Goal: Book appointment/travel/reservation

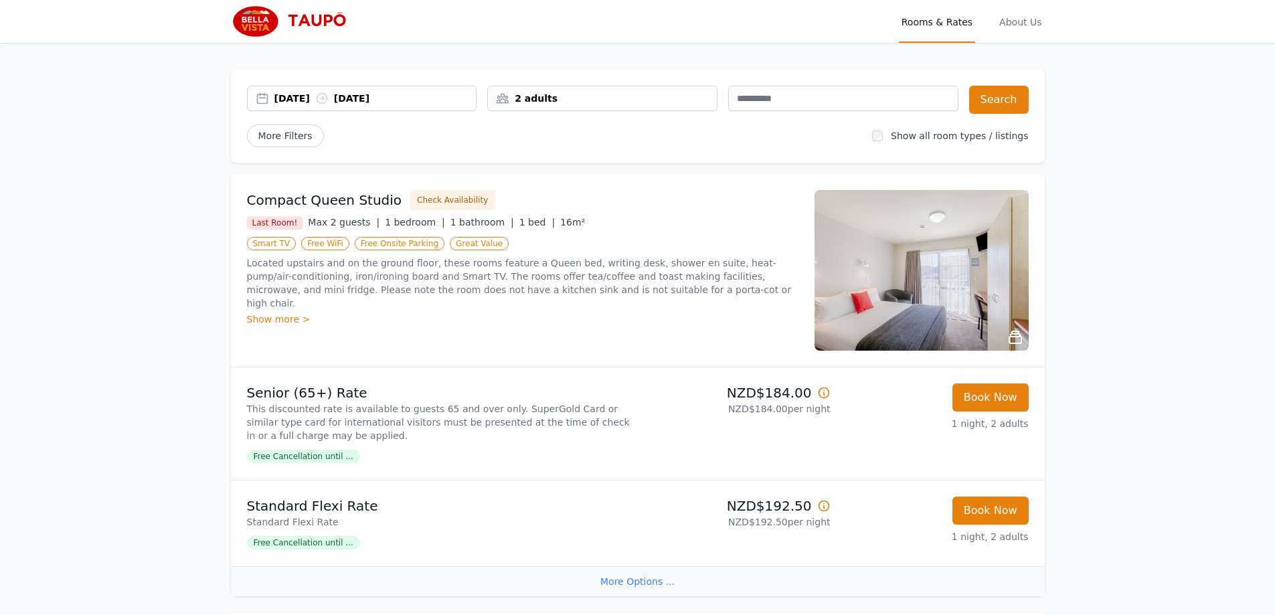
click at [313, 96] on div "[DATE] [DATE]" at bounding box center [375, 98] width 202 height 13
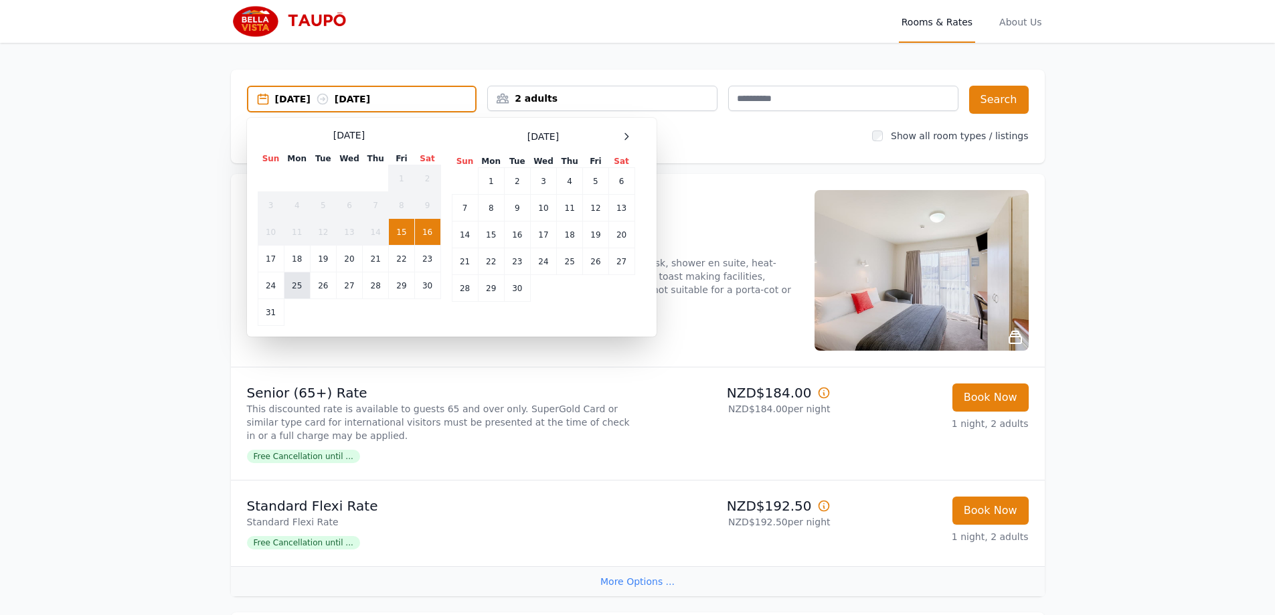
click at [295, 291] on td "25" at bounding box center [297, 285] width 26 height 27
click at [376, 282] on td "28" at bounding box center [376, 285] width 26 height 27
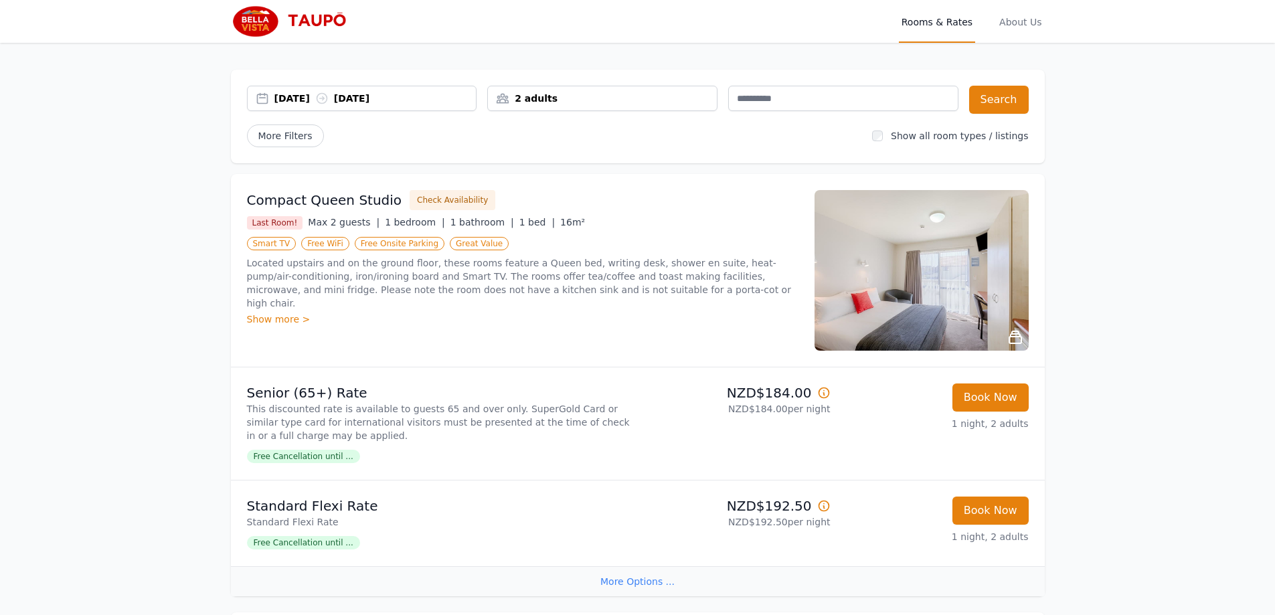
click at [681, 94] on div "2 adults" at bounding box center [602, 98] width 229 height 13
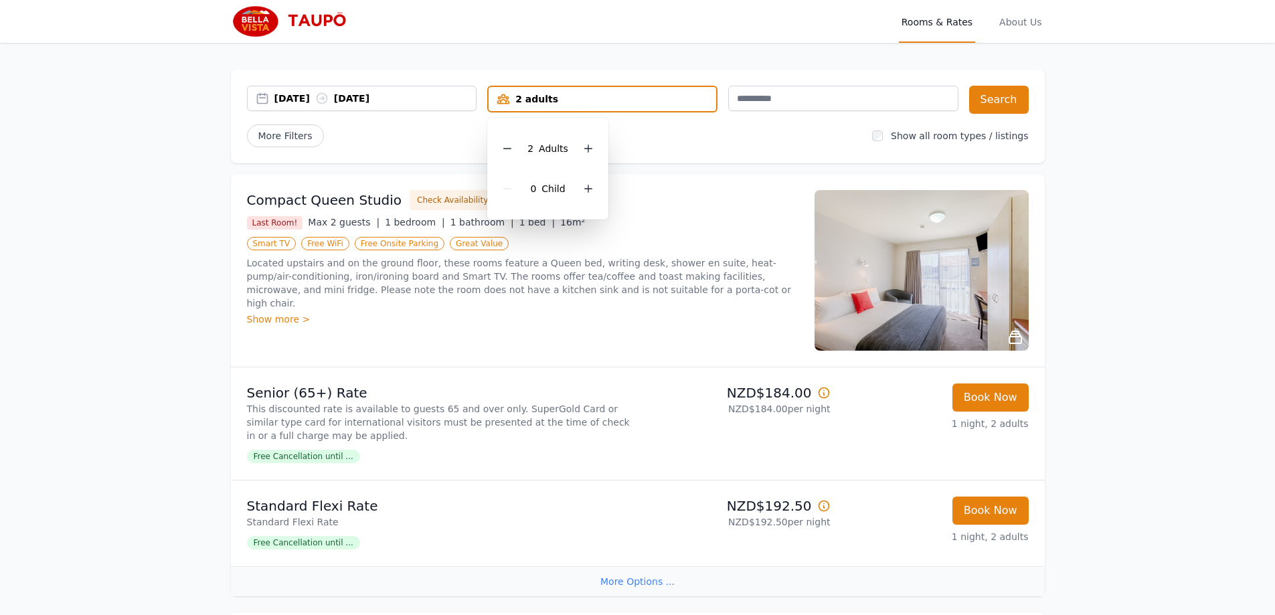
click at [494, 145] on div "2 Adult s 0 Child" at bounding box center [547, 169] width 121 height 102
click at [508, 147] on icon at bounding box center [507, 148] width 11 height 11
click at [783, 96] on input "text" at bounding box center [843, 98] width 230 height 25
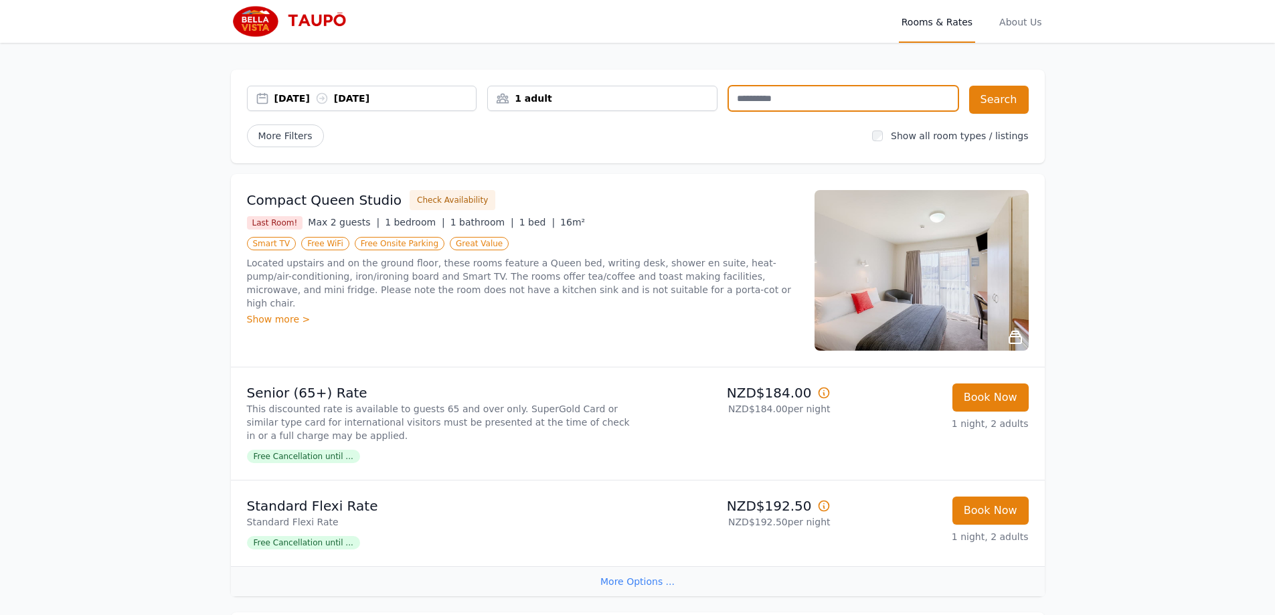
paste input "**********"
type input "**********"
click at [1010, 105] on button "Search" at bounding box center [999, 100] width 60 height 28
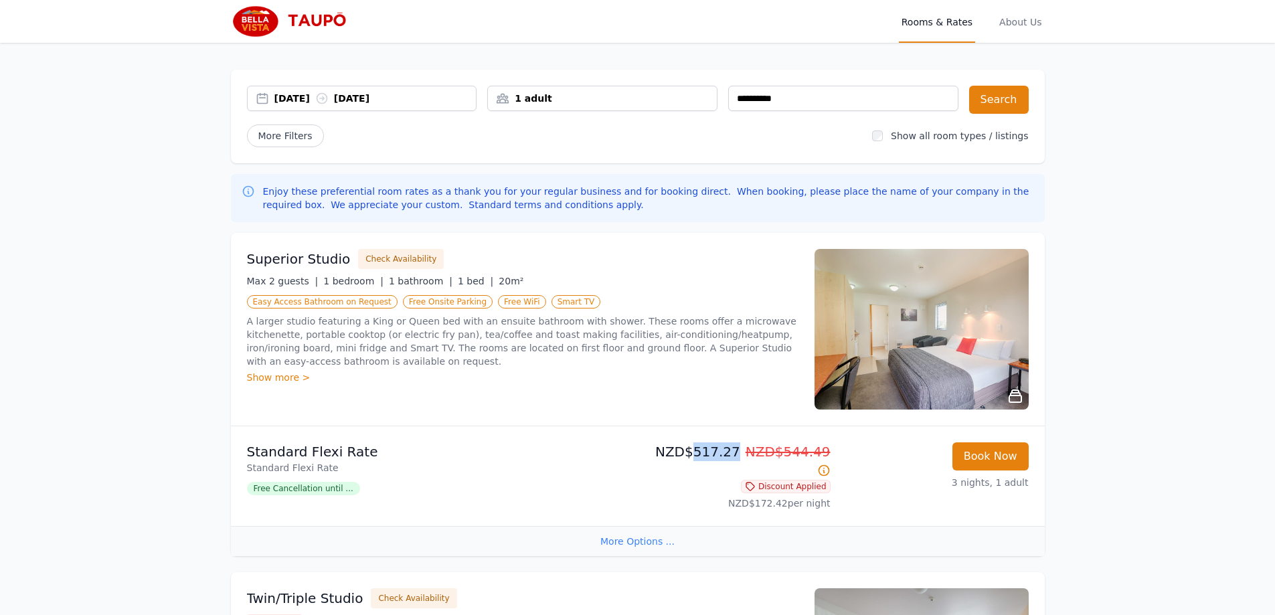
drag, startPoint x: 695, startPoint y: 454, endPoint x: 734, endPoint y: 449, distance: 39.8
click at [734, 449] on p "NZD$517.27 NZD$544.49" at bounding box center [736, 461] width 187 height 37
copy p "517.27"
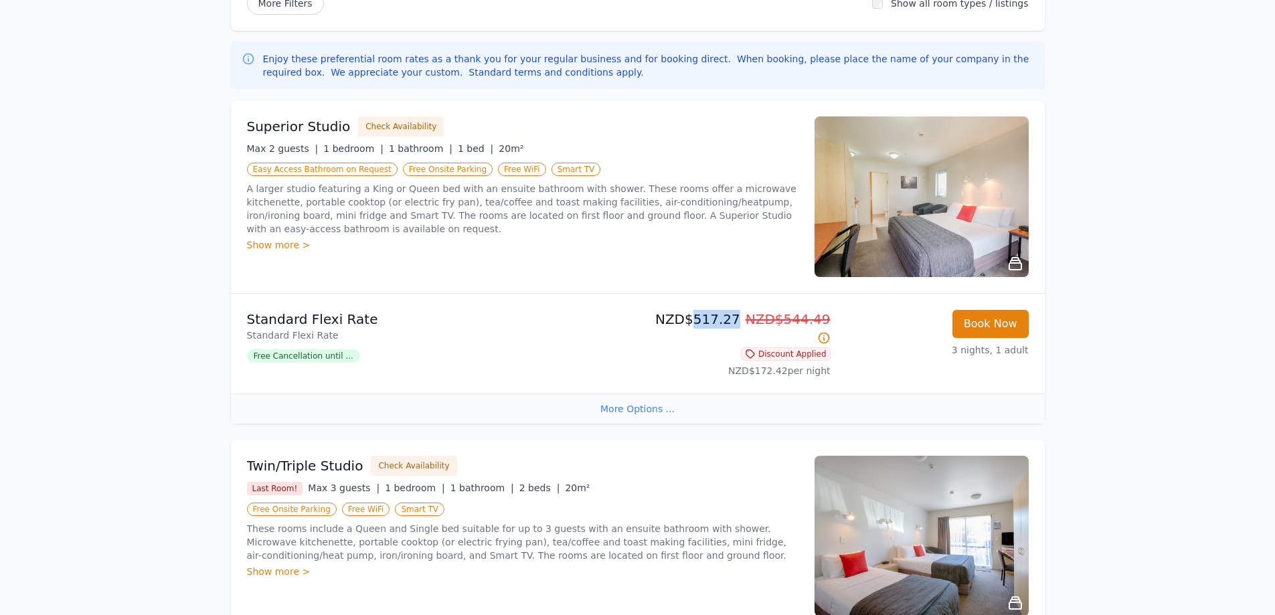
scroll to position [133, 0]
click at [652, 396] on div "More Options ..." at bounding box center [638, 408] width 814 height 30
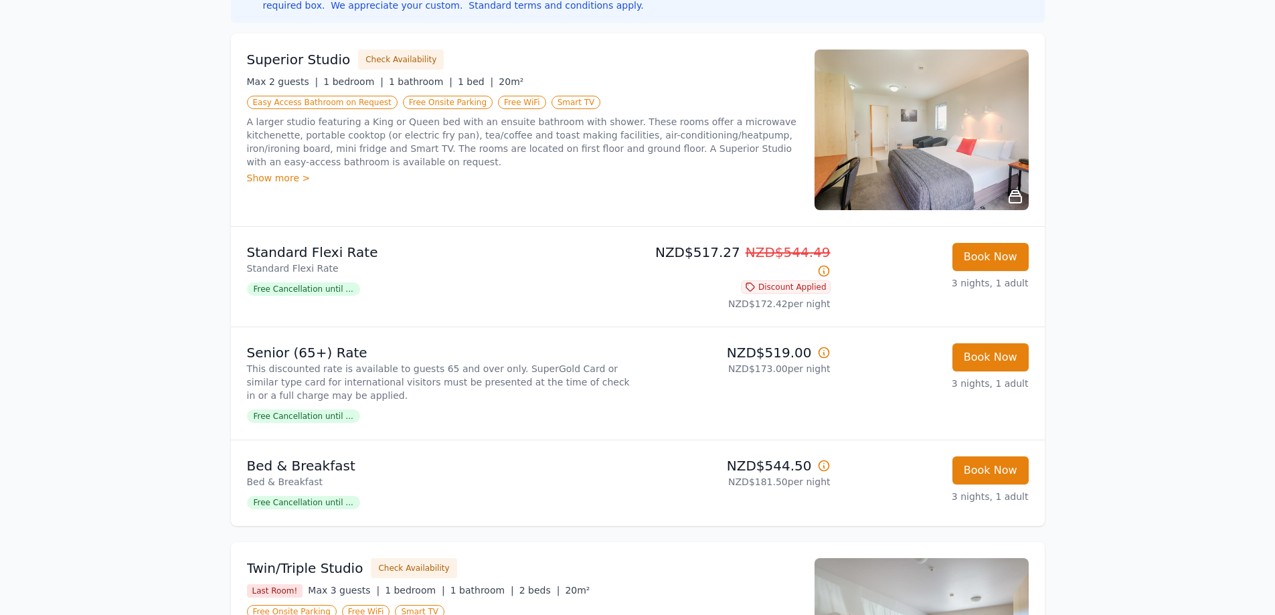
scroll to position [200, 0]
